Goal: Find specific fact

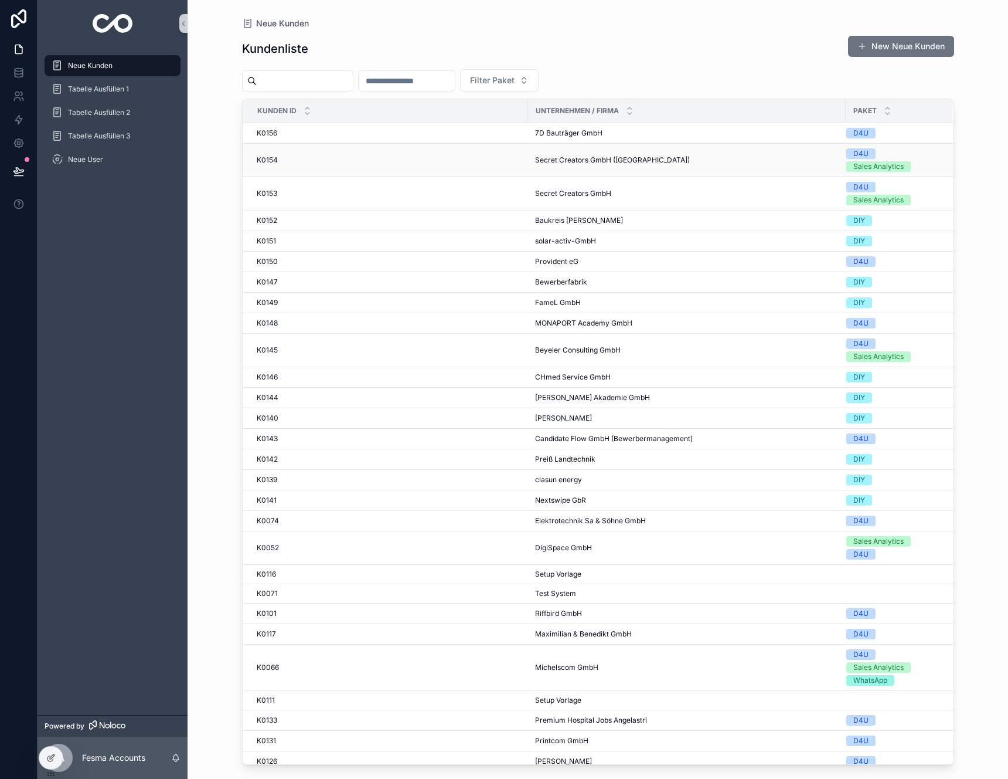
click at [314, 155] on div "K0154 K0154" at bounding box center [389, 159] width 264 height 9
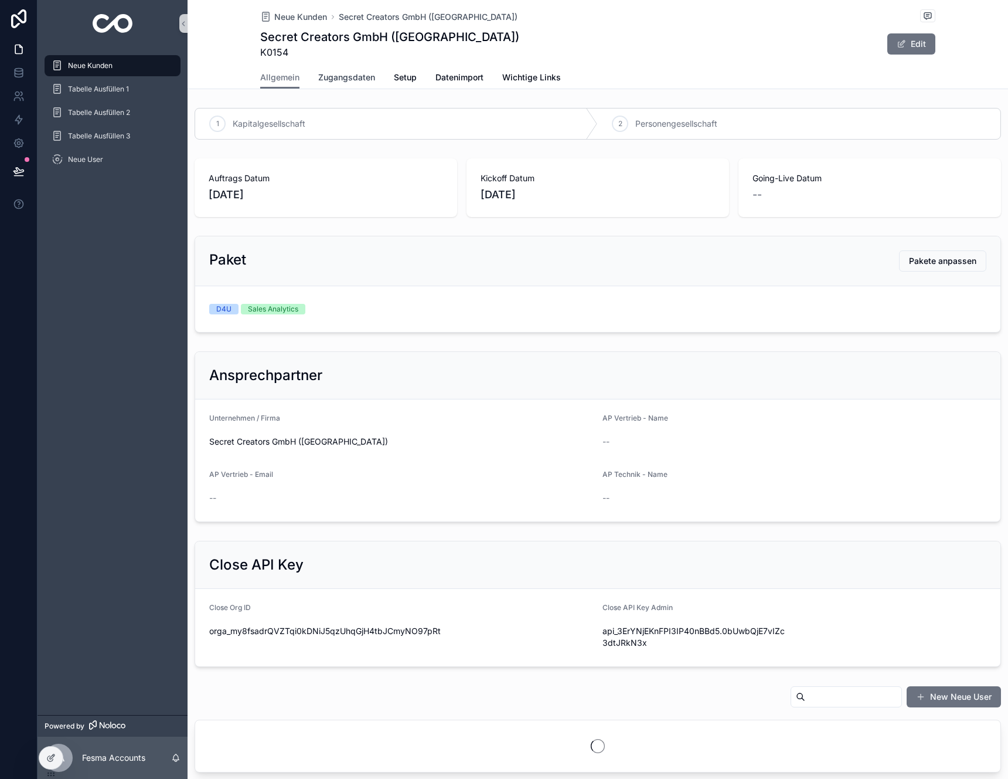
click at [339, 79] on span "Zugangsdaten" at bounding box center [346, 78] width 57 height 12
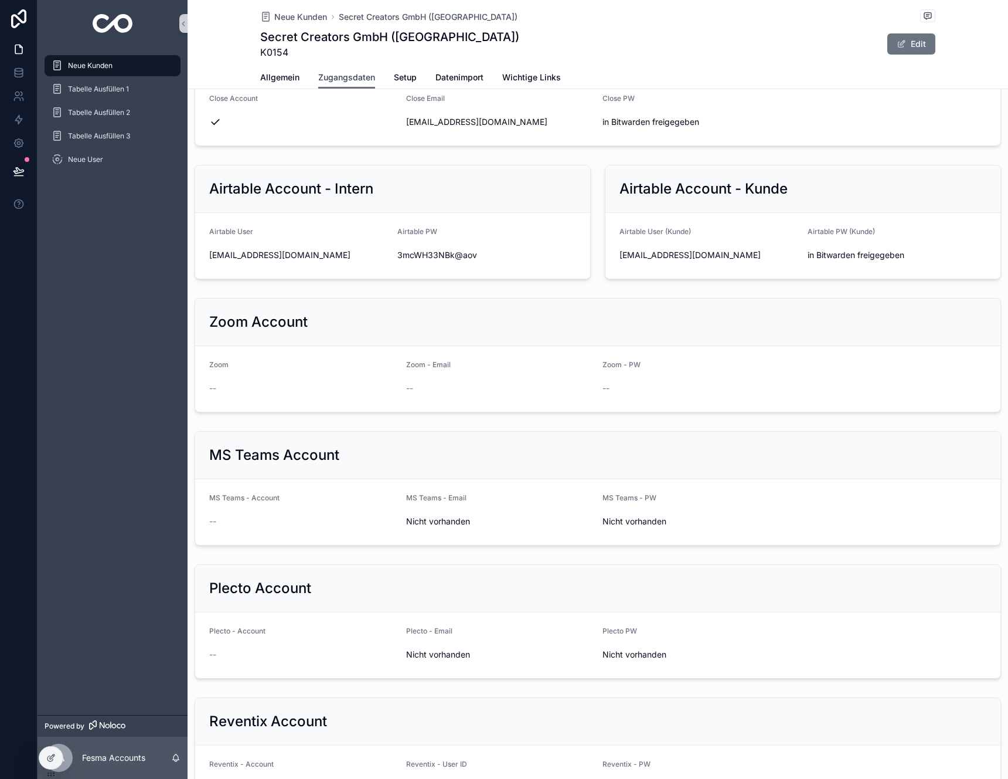
scroll to position [987, 0]
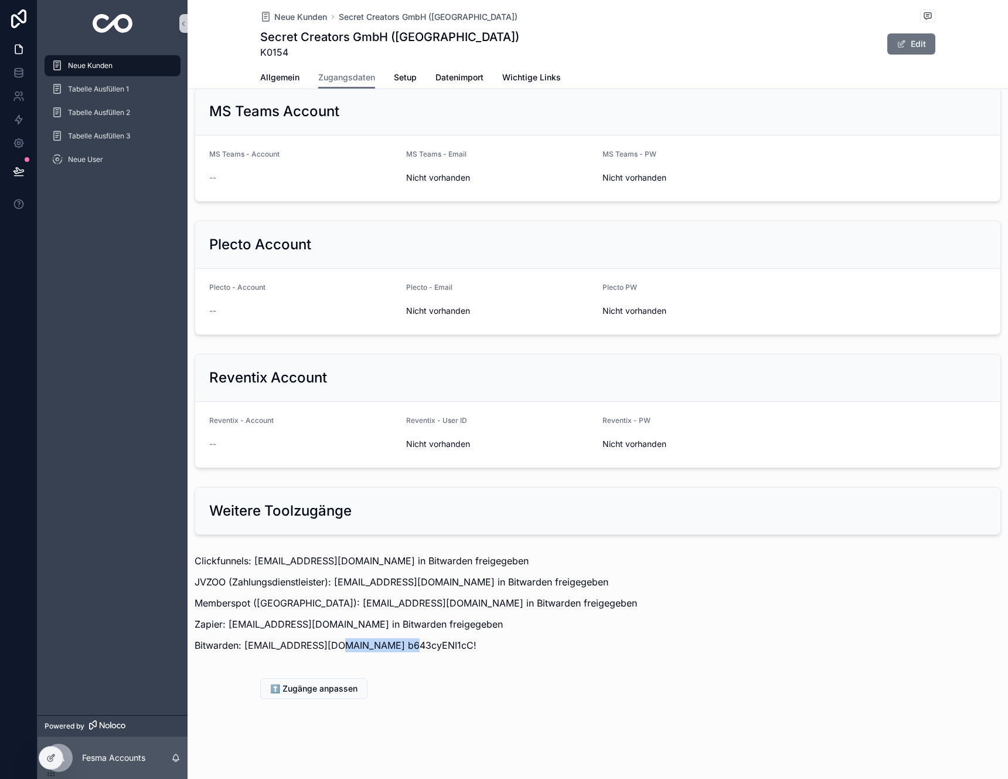
drag, startPoint x: 410, startPoint y: 644, endPoint x: 337, endPoint y: 644, distance: 73.3
click at [337, 644] on p "Bitwarden: [EMAIL_ADDRESS][DOMAIN_NAME] b643cyENI1cC!" at bounding box center [598, 645] width 807 height 14
copy p "b643cyENI1cC!"
